Goal: Find specific page/section: Find specific page/section

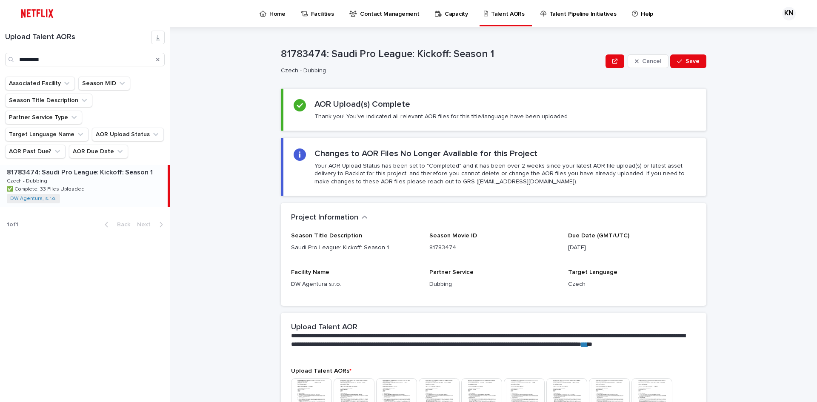
click at [158, 57] on icon "Search" at bounding box center [157, 59] width 3 height 5
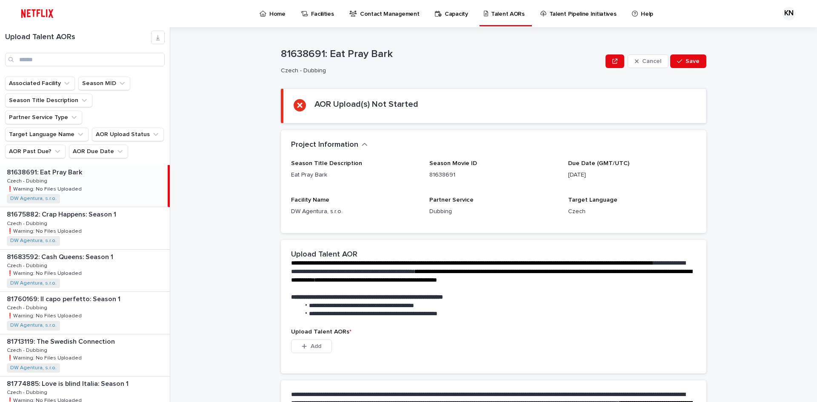
click at [91, 175] on div "81638691: Eat Pray Bark 81638691: Eat Pray Bark Czech - Dubbing Czech - Dubbing…" at bounding box center [84, 186] width 168 height 42
click at [86, 208] on div "81675882: Crap Happens: Season 1 81675882: Crap Happens: Season 1 Czech - Dubbi…" at bounding box center [85, 228] width 170 height 42
click at [87, 250] on div "81683592: Cash Queens: Season 1 81683592: Cash Queens: Season 1 Czech - Dubbing…" at bounding box center [85, 271] width 170 height 42
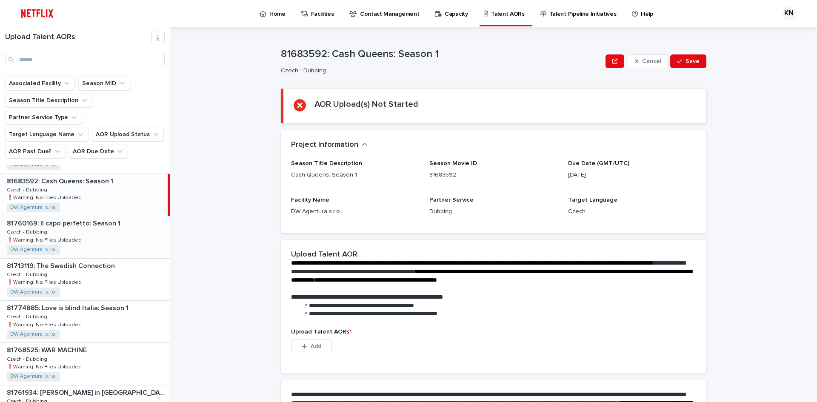
scroll to position [85, 0]
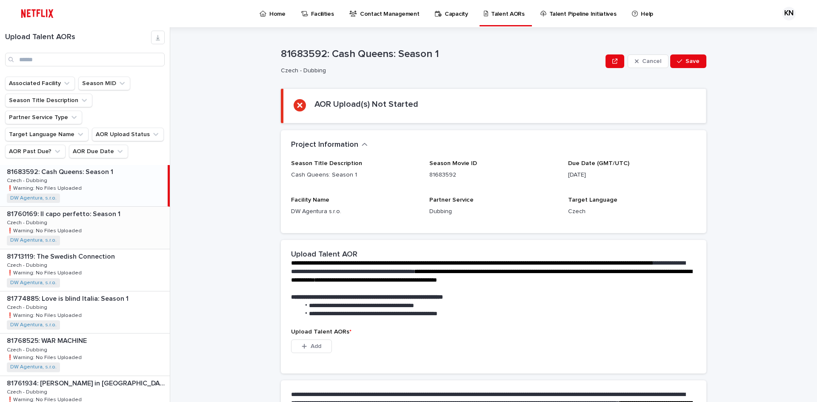
click at [72, 207] on div "81760169: Il capo [PERSON_NAME]: Season 1 81760169: Il capo [PERSON_NAME]: Seas…" at bounding box center [85, 228] width 170 height 42
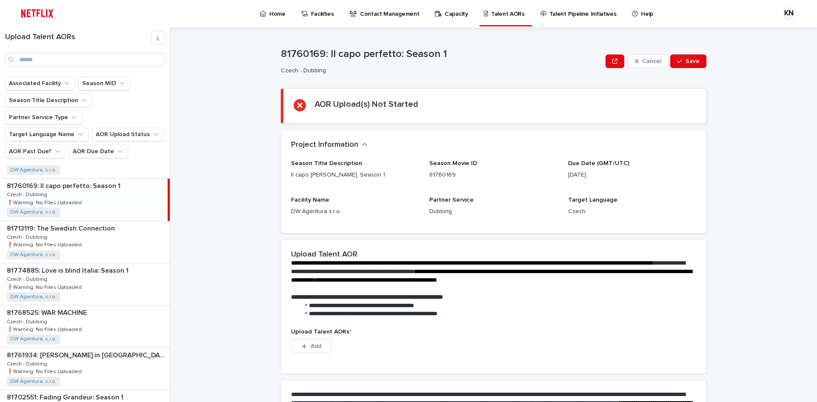
scroll to position [128, 0]
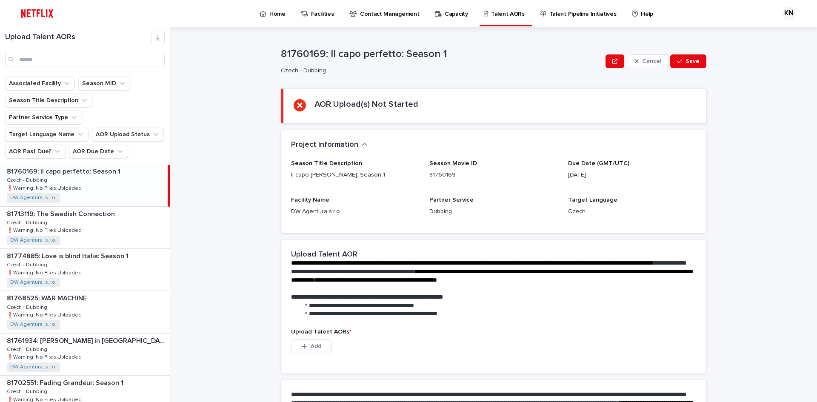
click at [72, 207] on div "81713119: The Swedish Connection 81713119: The Swedish Connection Czech - Dubbi…" at bounding box center [85, 228] width 170 height 42
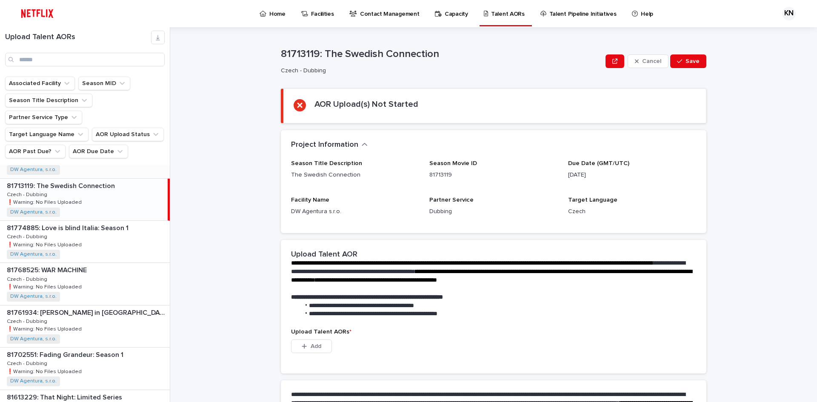
scroll to position [170, 0]
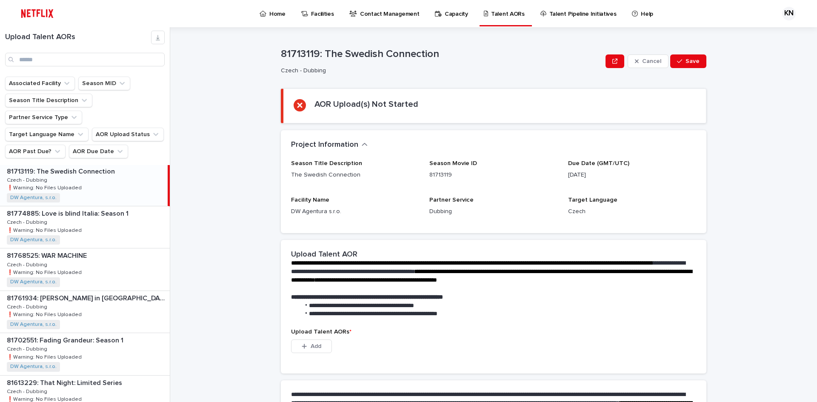
click at [72, 206] on div "81774885: Love is blind Italia: Season 1 81774885: Love is blind Italia: Season…" at bounding box center [85, 227] width 170 height 42
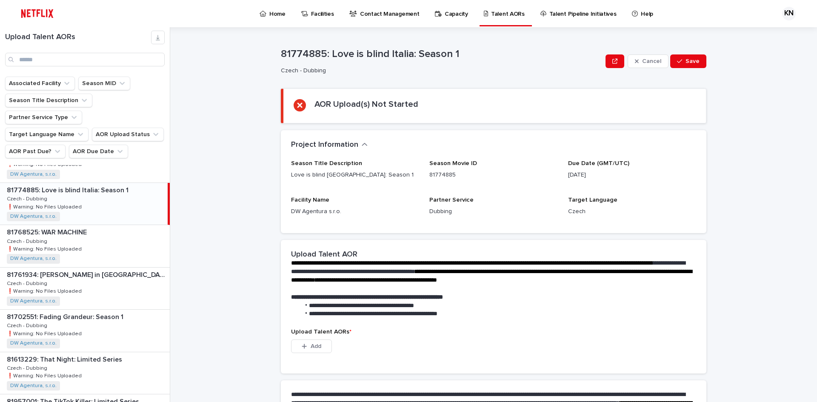
scroll to position [213, 0]
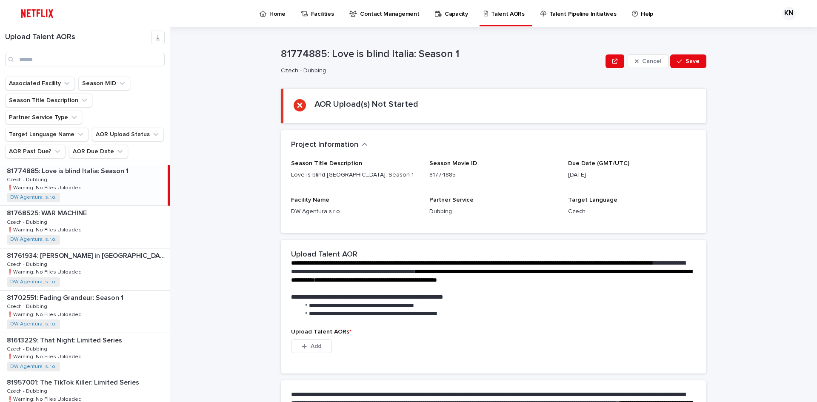
click at [72, 206] on div "81768525: WAR MACHINE 81768525: WAR MACHINE Czech - Dubbing Czech - Dubbing ❗️W…" at bounding box center [85, 227] width 170 height 42
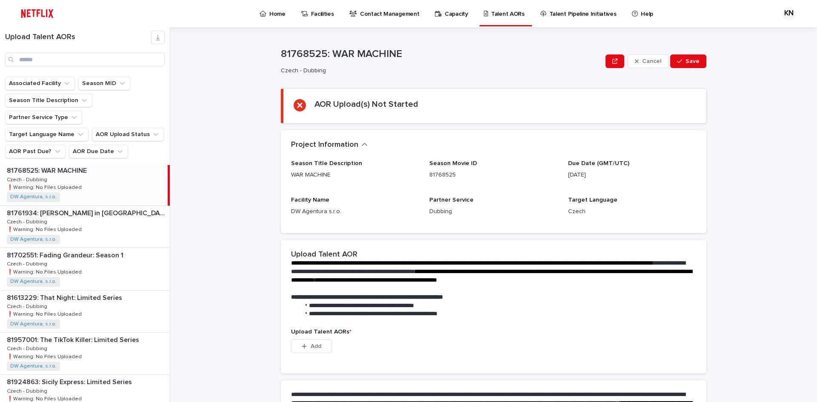
click at [72, 206] on div "81761934: [PERSON_NAME] in [GEOGRAPHIC_DATA]: Season 5 81761934: [PERSON_NAME] …" at bounding box center [85, 227] width 170 height 42
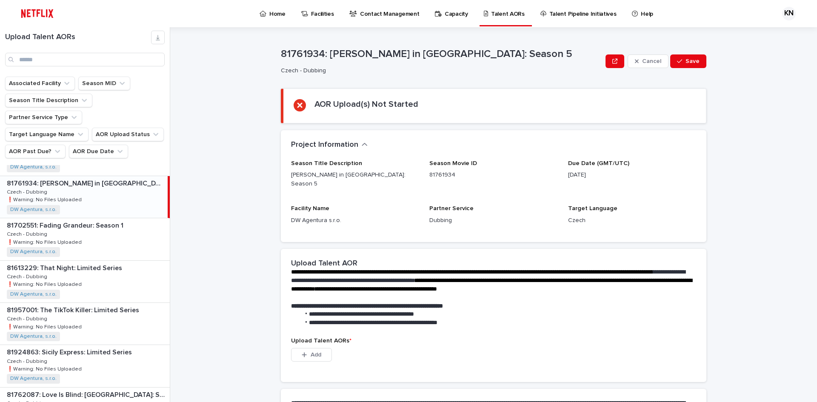
scroll to position [298, 0]
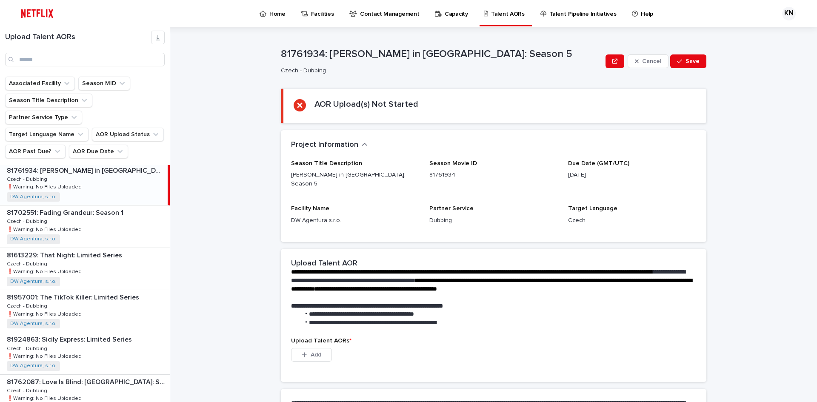
click at [72, 206] on div "81702551: Fading Grandeur: Season 1 81702551: Fading Grandeur: Season 1 Czech -…" at bounding box center [85, 227] width 170 height 42
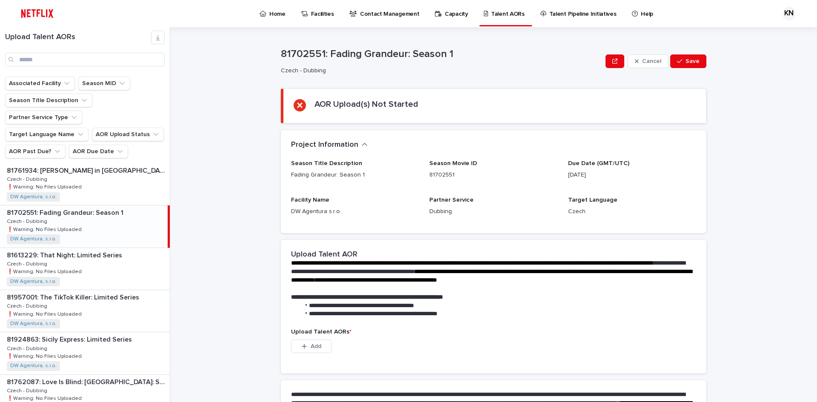
scroll to position [341, 0]
click at [72, 206] on div "81613229: That Night: Limited Series 81613229: That Night: Limited Series Czech…" at bounding box center [85, 227] width 170 height 42
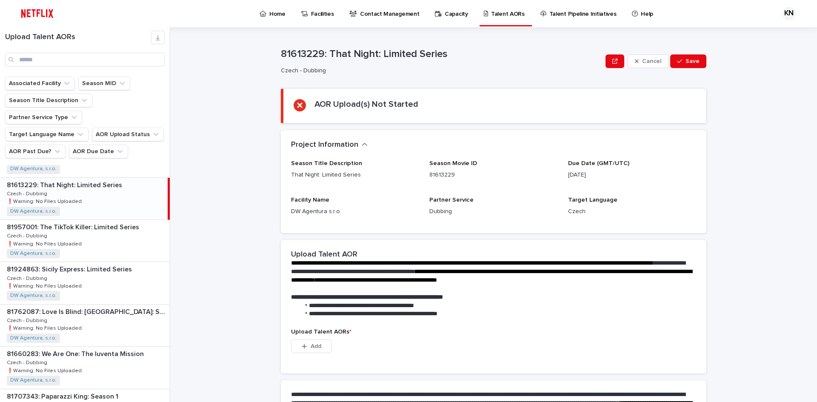
scroll to position [383, 0]
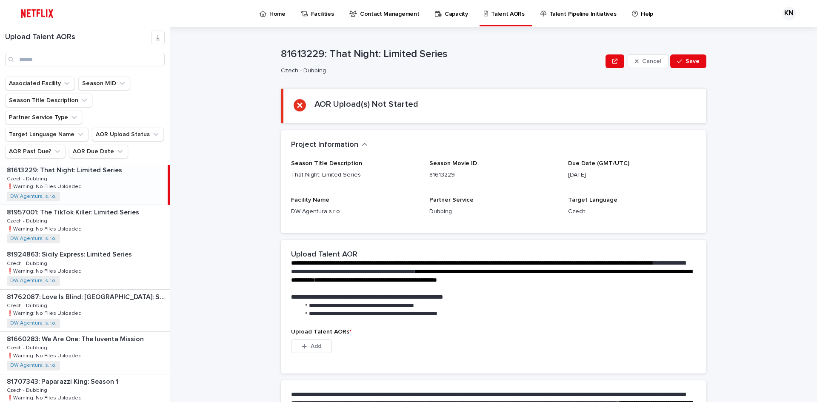
click at [72, 206] on div "81957001: The TikTok Killer: Limited Series 81957001: The TikTok Killer: Limite…" at bounding box center [85, 226] width 170 height 42
click at [81, 177] on div "81613229: That Night: Limited Series 81613229: That Night: Limited Series Czech…" at bounding box center [85, 184] width 170 height 42
click at [80, 207] on p "81957001: The TikTok Killer: Limited Series" at bounding box center [74, 212] width 134 height 10
click at [74, 267] on p "❗️Warning: No Files Uploaded" at bounding box center [45, 271] width 77 height 8
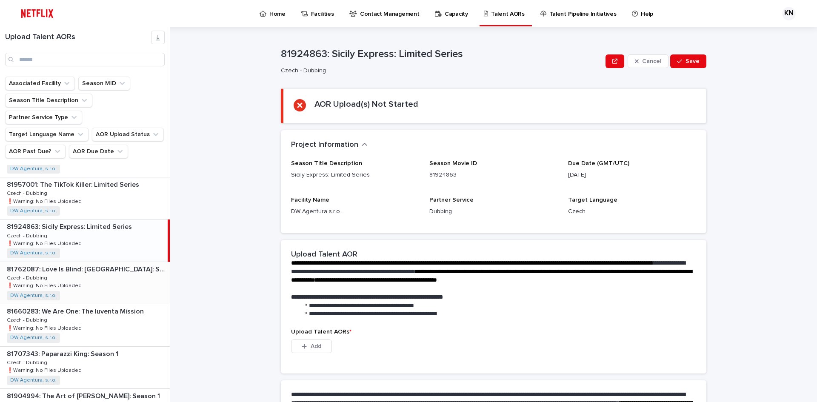
scroll to position [426, 0]
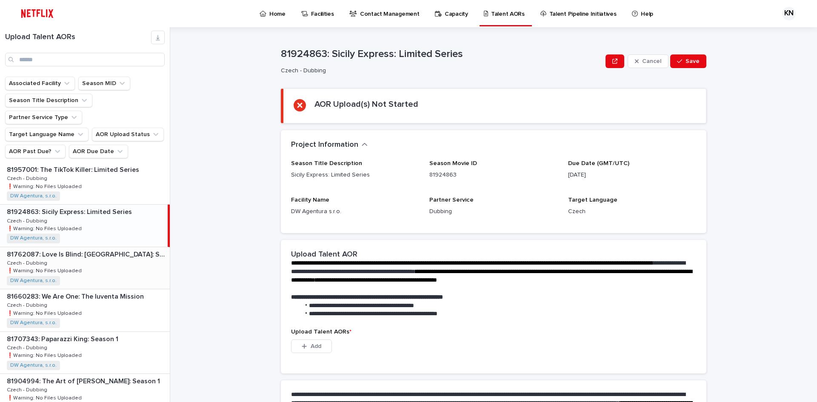
click at [73, 266] on p "❗️Warning: No Files Uploaded" at bounding box center [45, 270] width 77 height 8
click at [97, 249] on p "81660283: We Are One: The Iuventa Mission" at bounding box center [76, 254] width 139 height 10
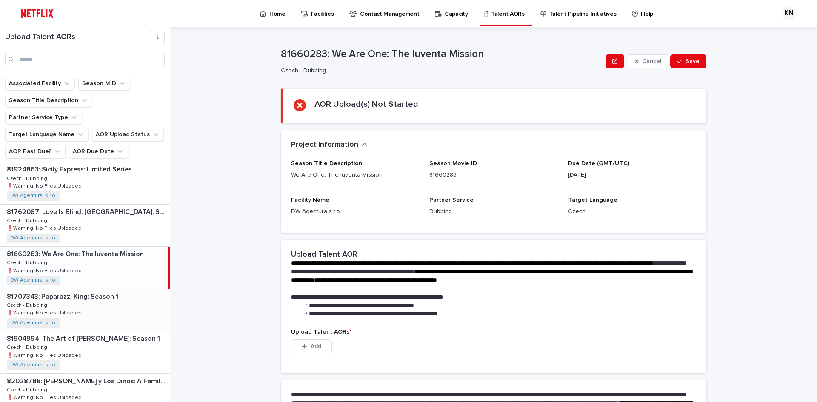
click at [96, 289] on div "81707343: Paparazzi King: Season 1 81707343: Paparazzi King: Season 1 Czech - D…" at bounding box center [85, 310] width 170 height 42
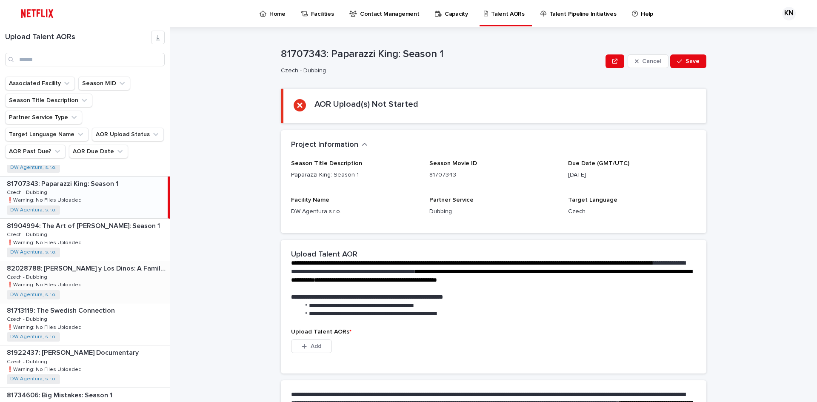
scroll to position [596, 0]
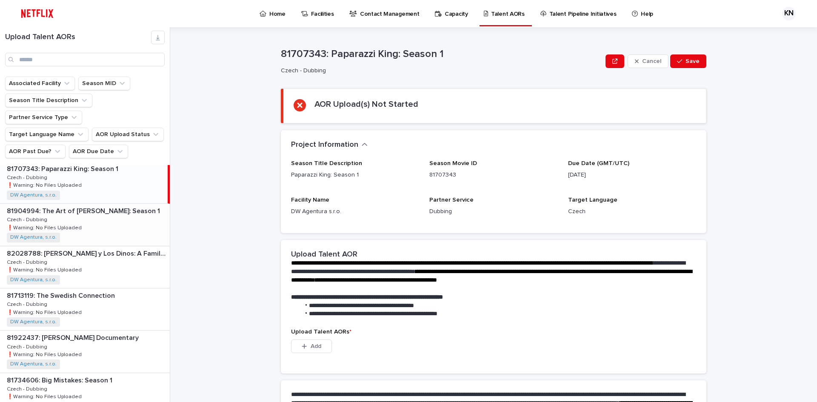
click at [73, 223] on p "❗️Warning: No Files Uploaded" at bounding box center [45, 227] width 77 height 8
click at [73, 246] on div "82028788: [PERSON_NAME] y Los Dinos: A Family’s Legacy 82028788: [PERSON_NAME] …" at bounding box center [85, 267] width 170 height 42
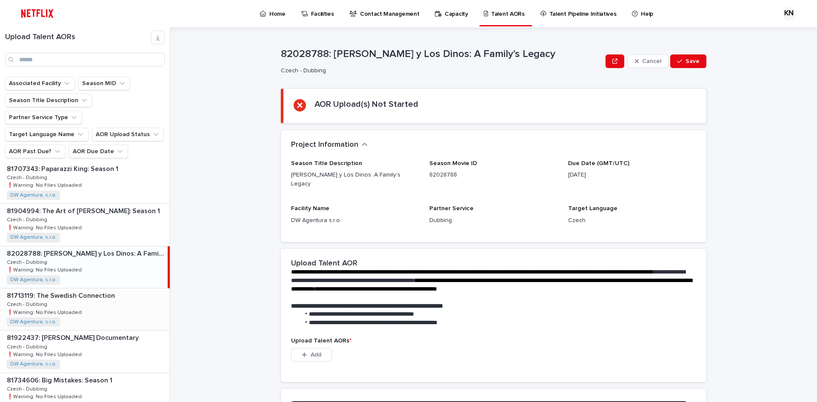
click at [96, 290] on p "81713119: The Swedish Connection" at bounding box center [62, 295] width 110 height 10
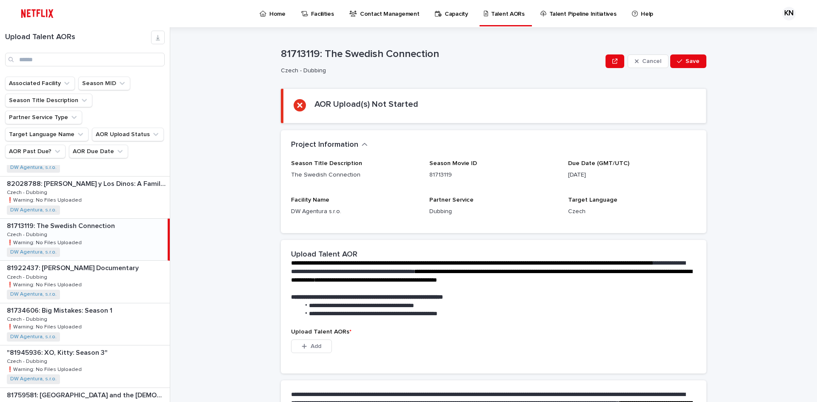
scroll to position [681, 0]
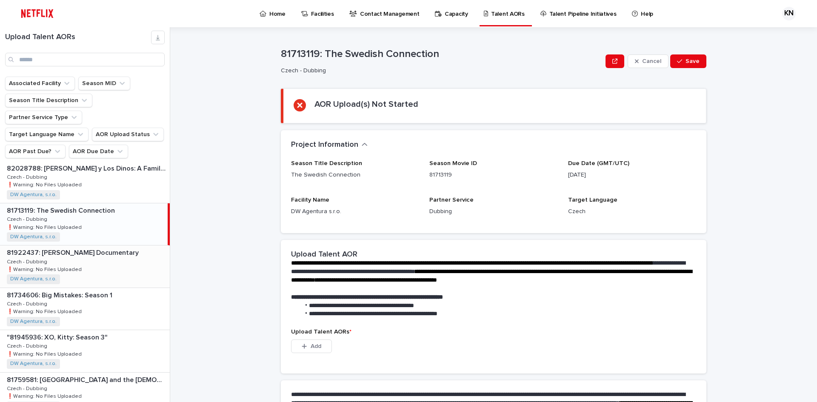
click at [93, 246] on div "81922437: [PERSON_NAME] Documentary 81922437: [PERSON_NAME] Documentary Czech -…" at bounding box center [85, 267] width 170 height 42
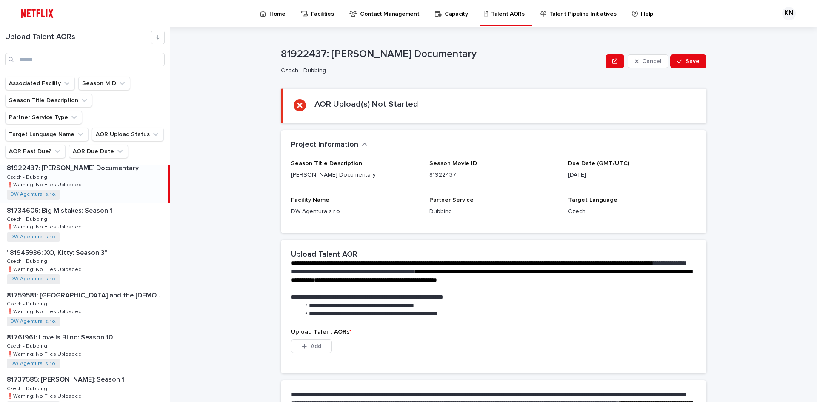
scroll to position [766, 0]
click at [94, 216] on div "81734606: Big Mistakes: Season 1 81734606: Big Mistakes: Season 1 Czech - Dubbi…" at bounding box center [85, 224] width 170 height 42
click at [93, 258] on div ""81945936: XO, Kitty: Season 3" "81945936: XO, Kitty: Season 3" Czech - Dubbing…" at bounding box center [85, 266] width 170 height 42
click at [91, 288] on div "81759581: [GEOGRAPHIC_DATA] and the [DEMOGRAPHIC_DATA] with an Ermine: Limited …" at bounding box center [85, 309] width 170 height 42
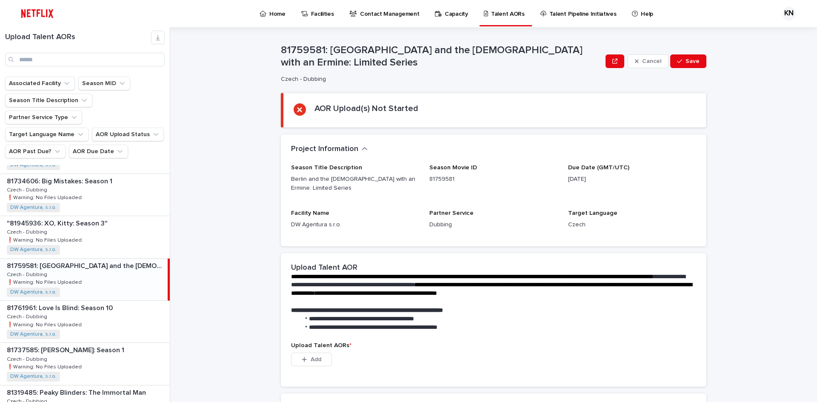
scroll to position [809, 0]
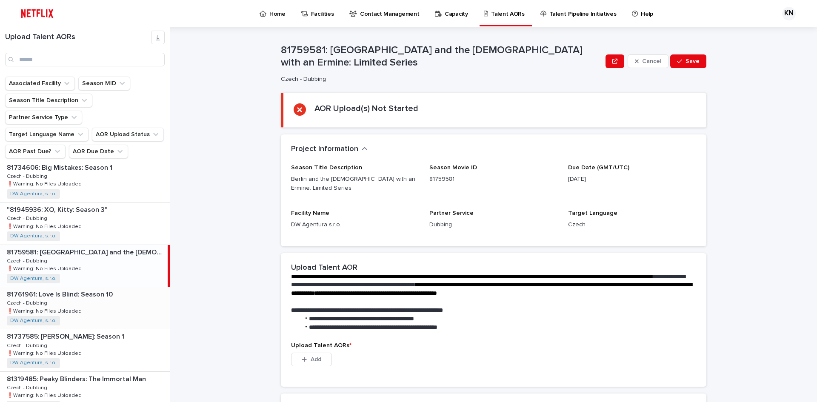
click at [90, 287] on div "81761961: Love Is Blind: Season 10 81761961: Love Is Blind: Season 10 Czech - D…" at bounding box center [85, 308] width 170 height 42
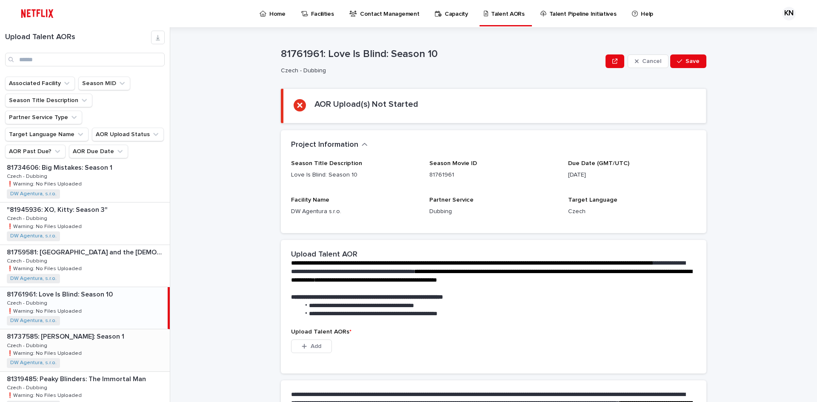
click at [88, 331] on p "81737585: [PERSON_NAME]: Season 1" at bounding box center [66, 336] width 119 height 10
click at [342, 213] on p "DW Agentura s.r.o." at bounding box center [355, 211] width 128 height 9
